Goal: Information Seeking & Learning: Learn about a topic

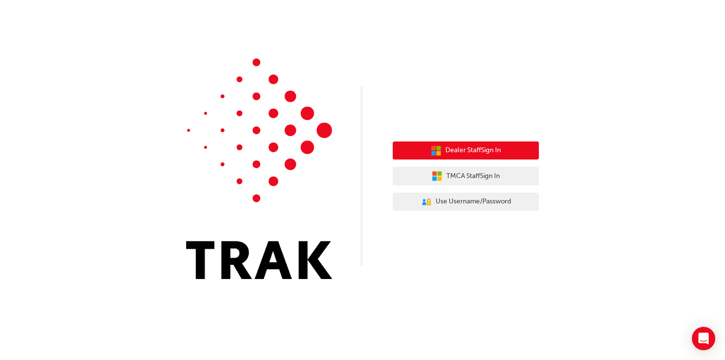
click at [461, 149] on span "Dealer Staff Sign In" at bounding box center [473, 150] width 56 height 11
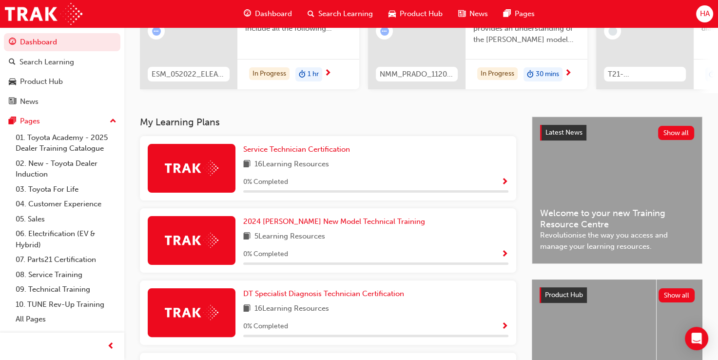
scroll to position [134, 0]
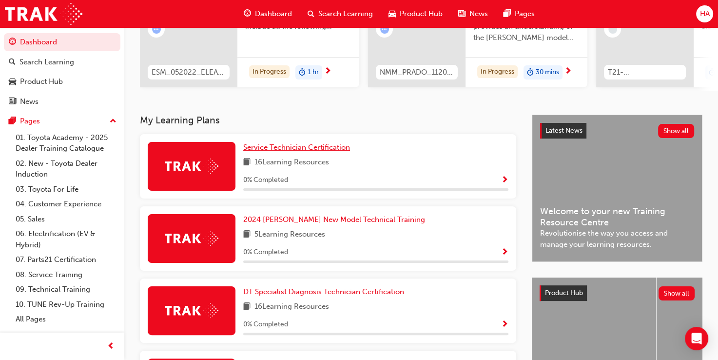
click at [288, 149] on span "Service Technician Certification" at bounding box center [296, 147] width 107 height 9
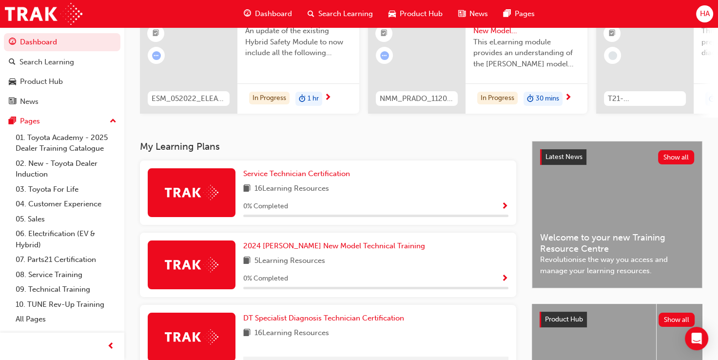
scroll to position [138, 0]
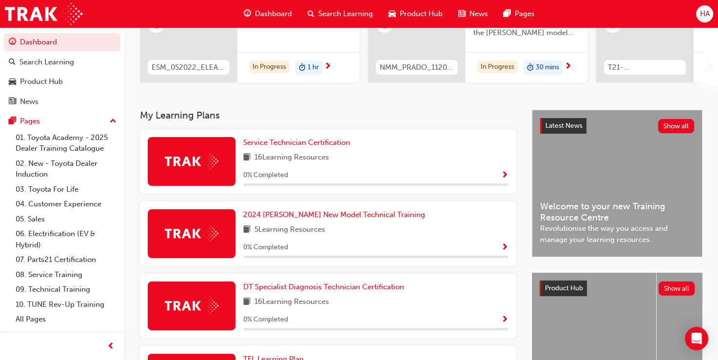
click at [503, 175] on span "Show Progress" at bounding box center [504, 175] width 7 height 9
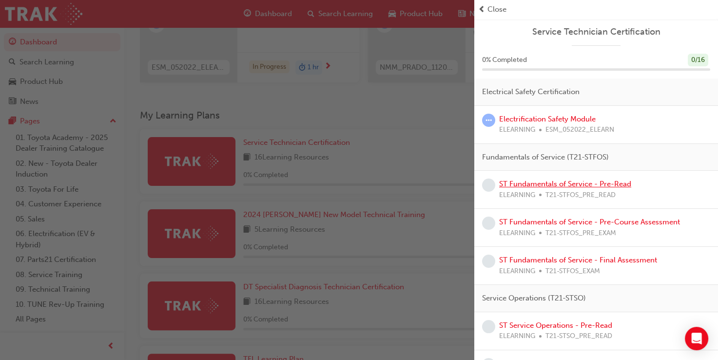
click at [547, 186] on link "ST Fundamentals of Service - Pre-Read" at bounding box center [565, 183] width 132 height 9
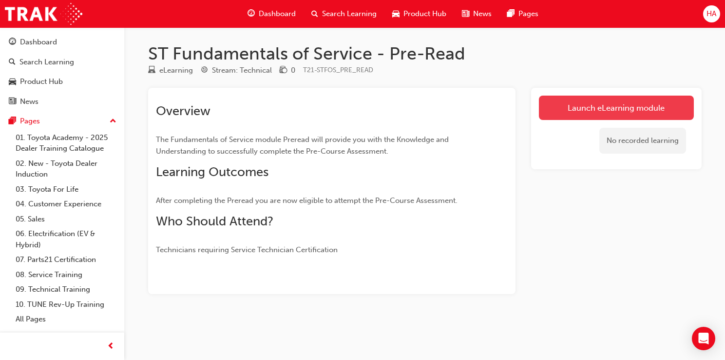
click at [618, 110] on link "Launch eLearning module" at bounding box center [616, 108] width 155 height 24
